Goal: Transaction & Acquisition: Purchase product/service

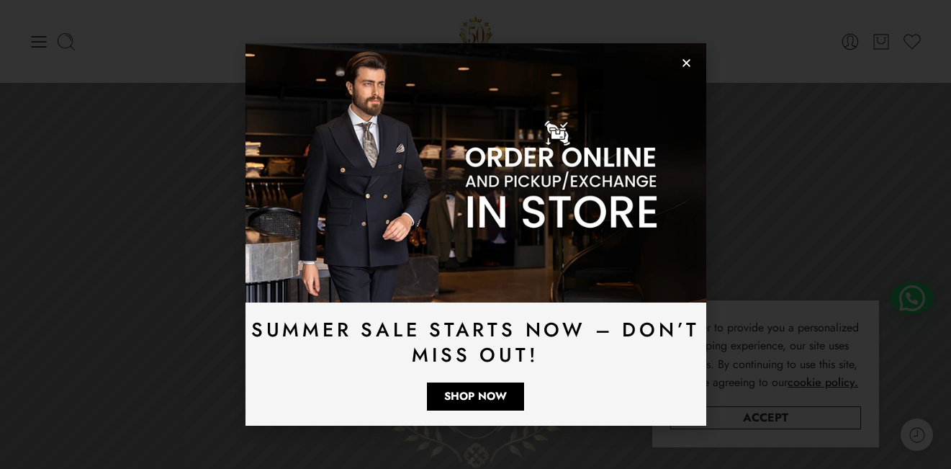
click at [678, 57] on img at bounding box center [476, 172] width 461 height 259
click at [680, 58] on img at bounding box center [476, 172] width 461 height 259
click at [688, 65] on use "Close" at bounding box center [687, 63] width 8 height 8
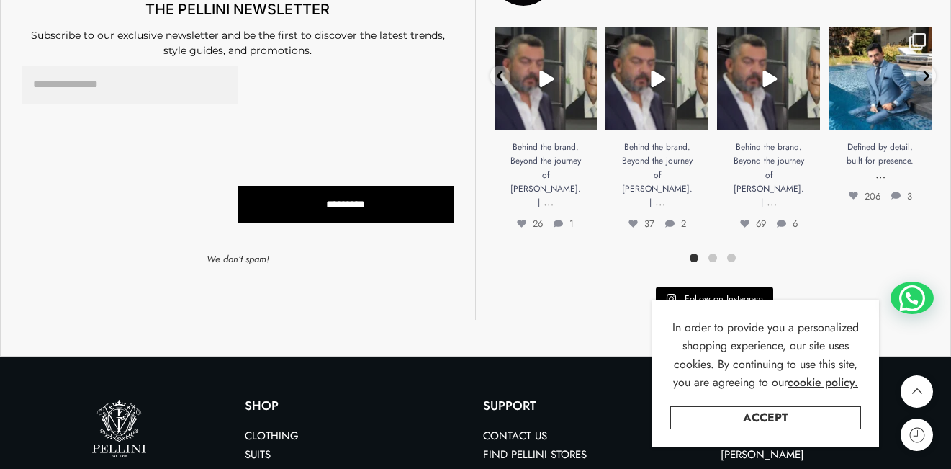
scroll to position [3946, 0]
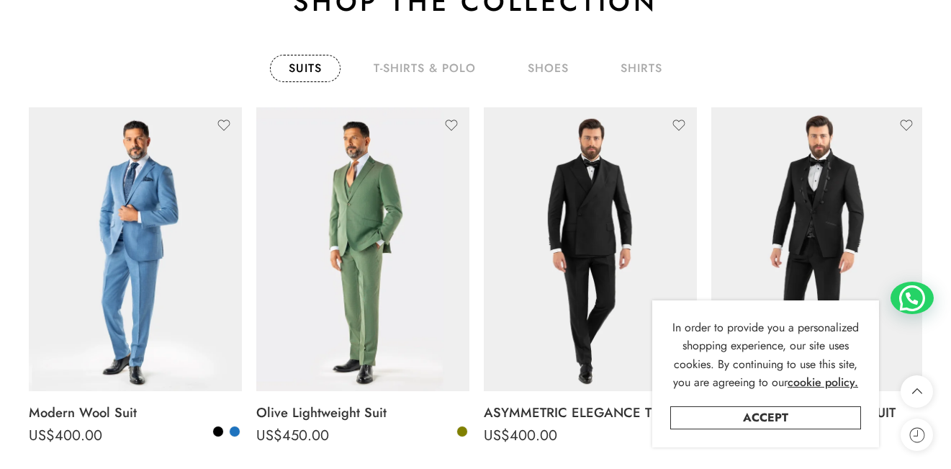
scroll to position [2173, 0]
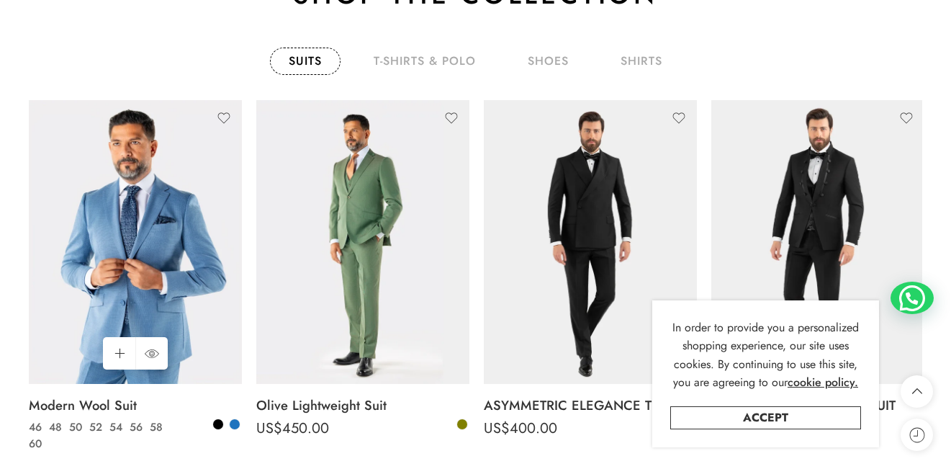
click at [158, 228] on img at bounding box center [135, 242] width 213 height 284
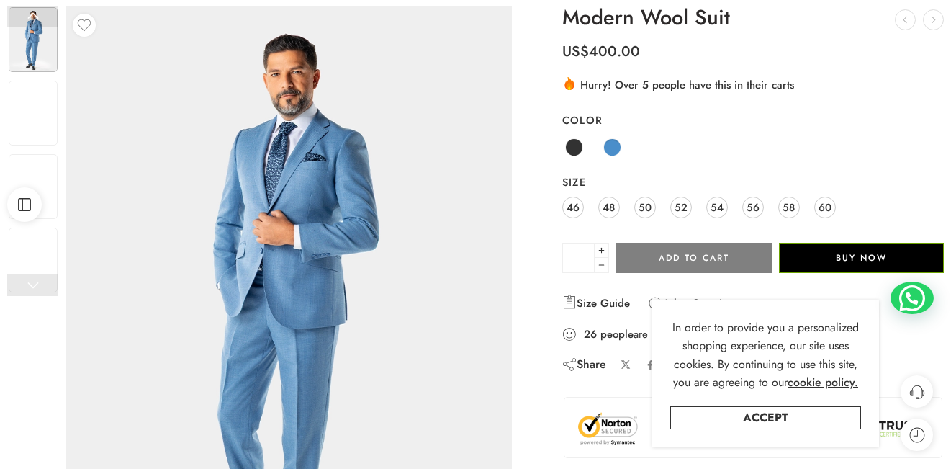
scroll to position [151, 0]
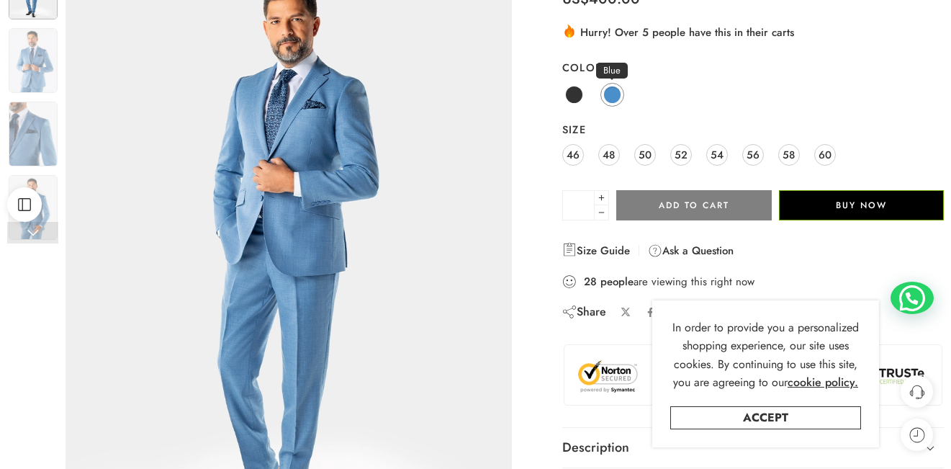
click at [611, 88] on span at bounding box center [612, 95] width 18 height 18
click at [569, 152] on span "46" at bounding box center [573, 154] width 13 height 19
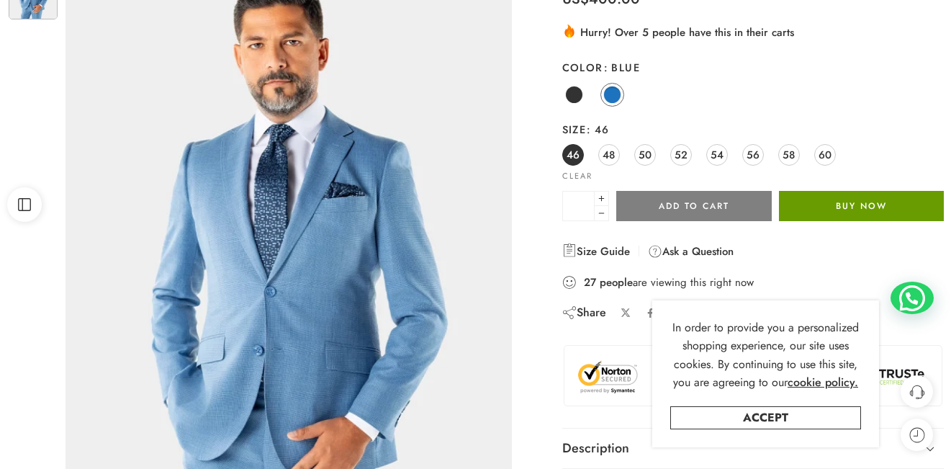
click at [893, 203] on button "Buy Now" at bounding box center [861, 206] width 165 height 30
